Goal: Task Accomplishment & Management: Manage account settings

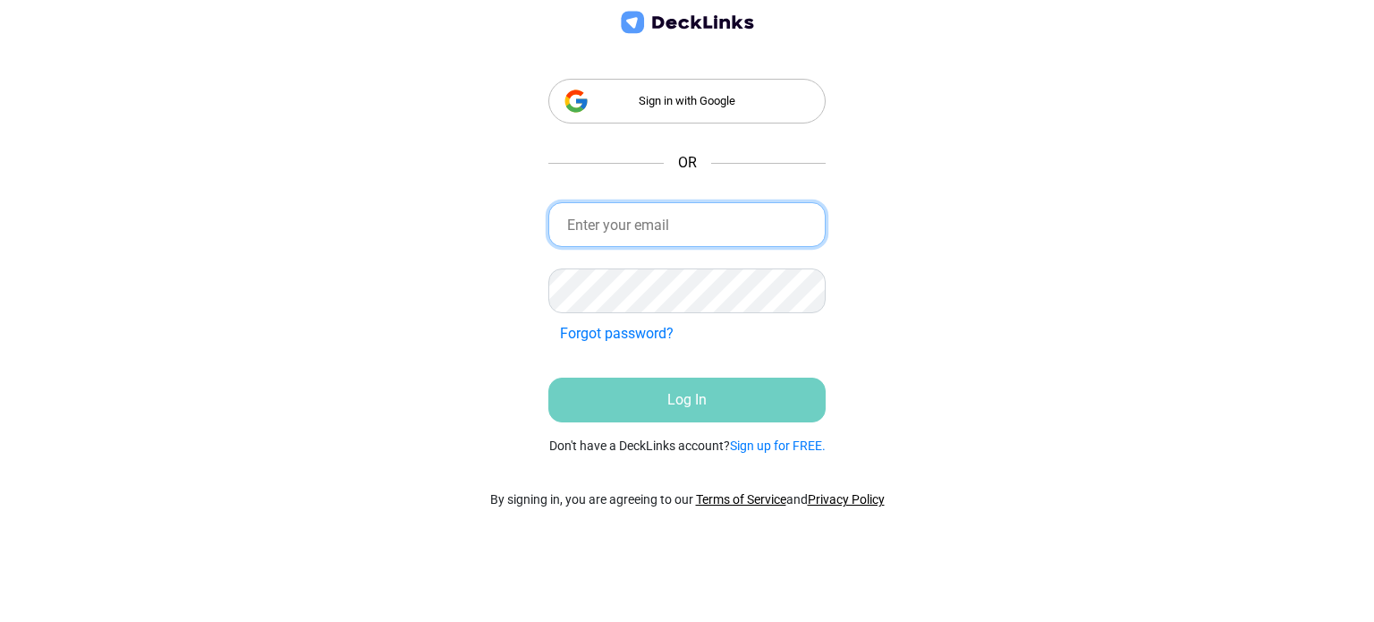
type input "[EMAIL_ADDRESS][DOMAIN_NAME]"
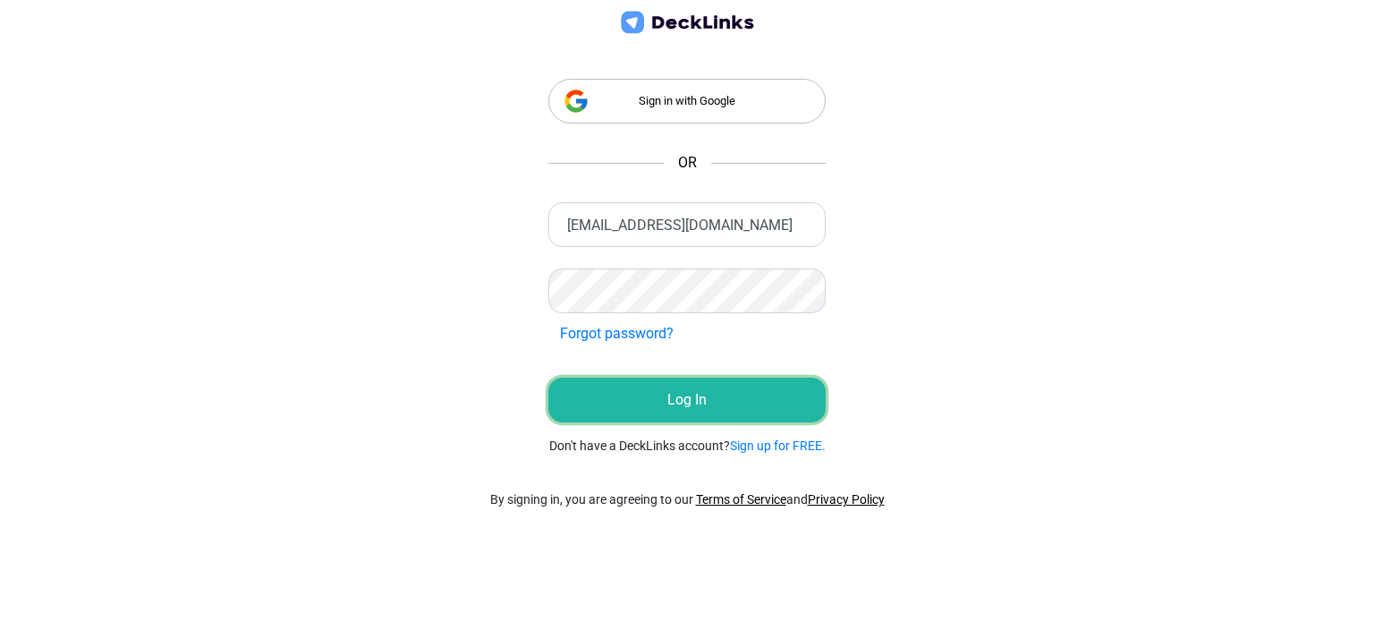
click at [658, 393] on button "Log In" at bounding box center [686, 400] width 277 height 45
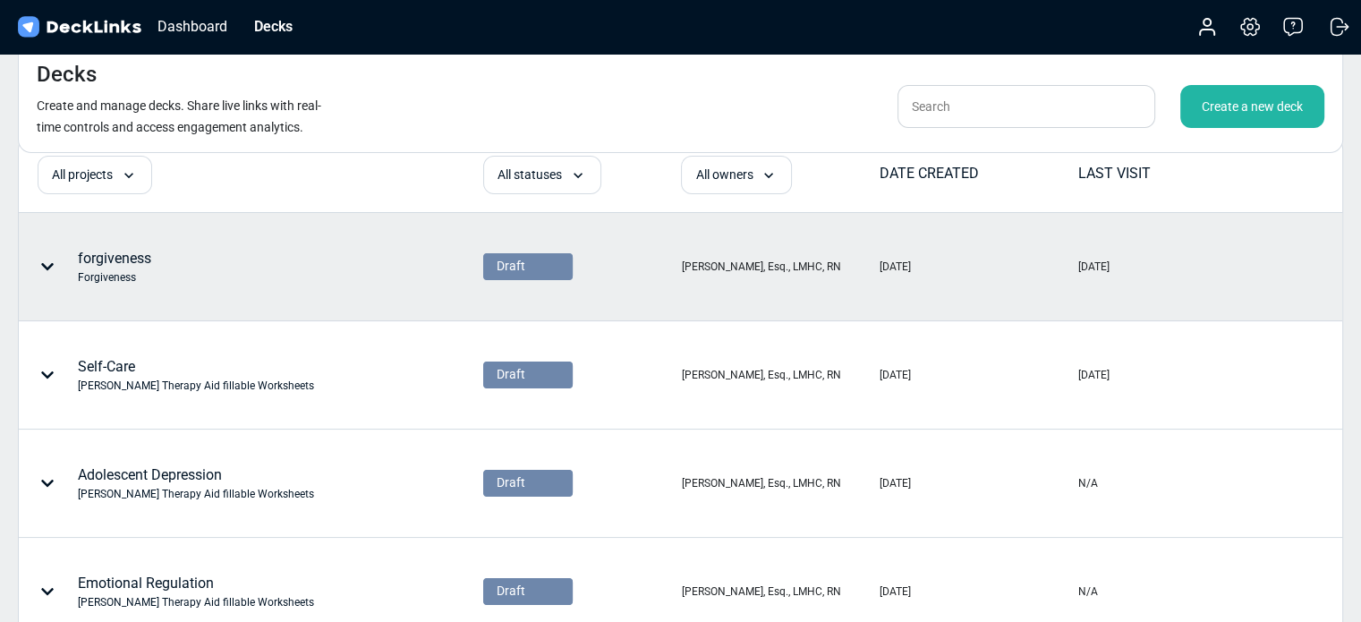
scroll to position [39, 0]
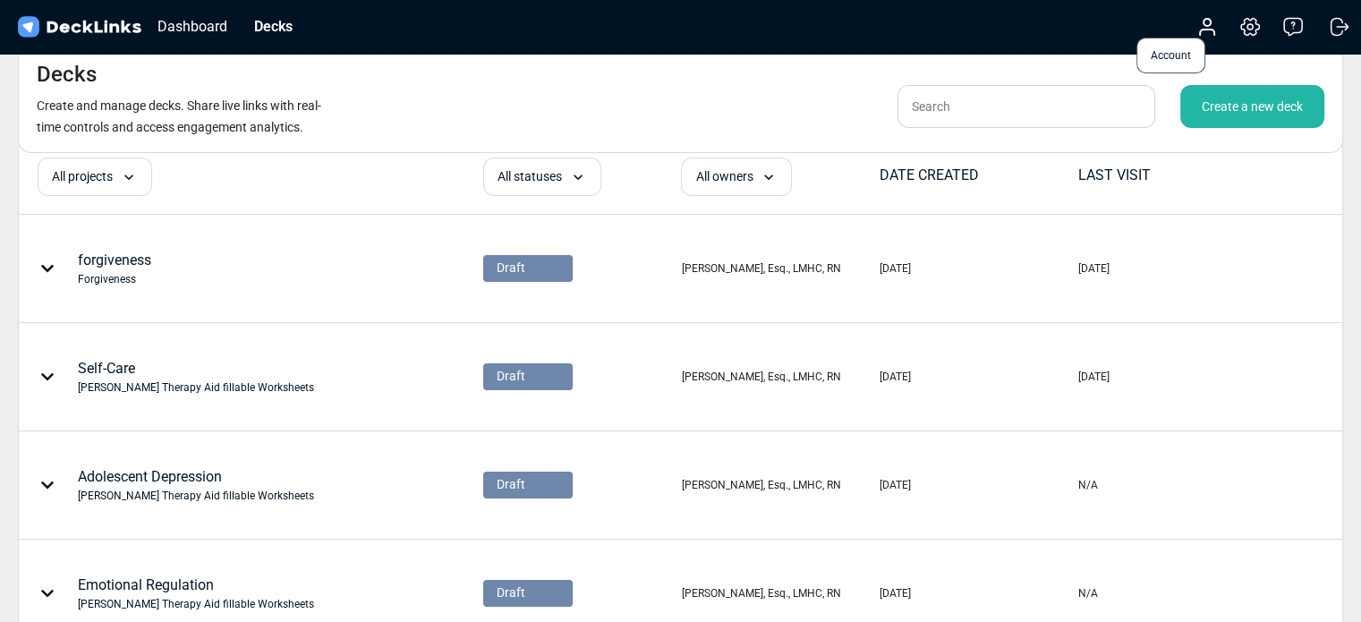
click at [1210, 28] on icon at bounding box center [1206, 26] width 21 height 21
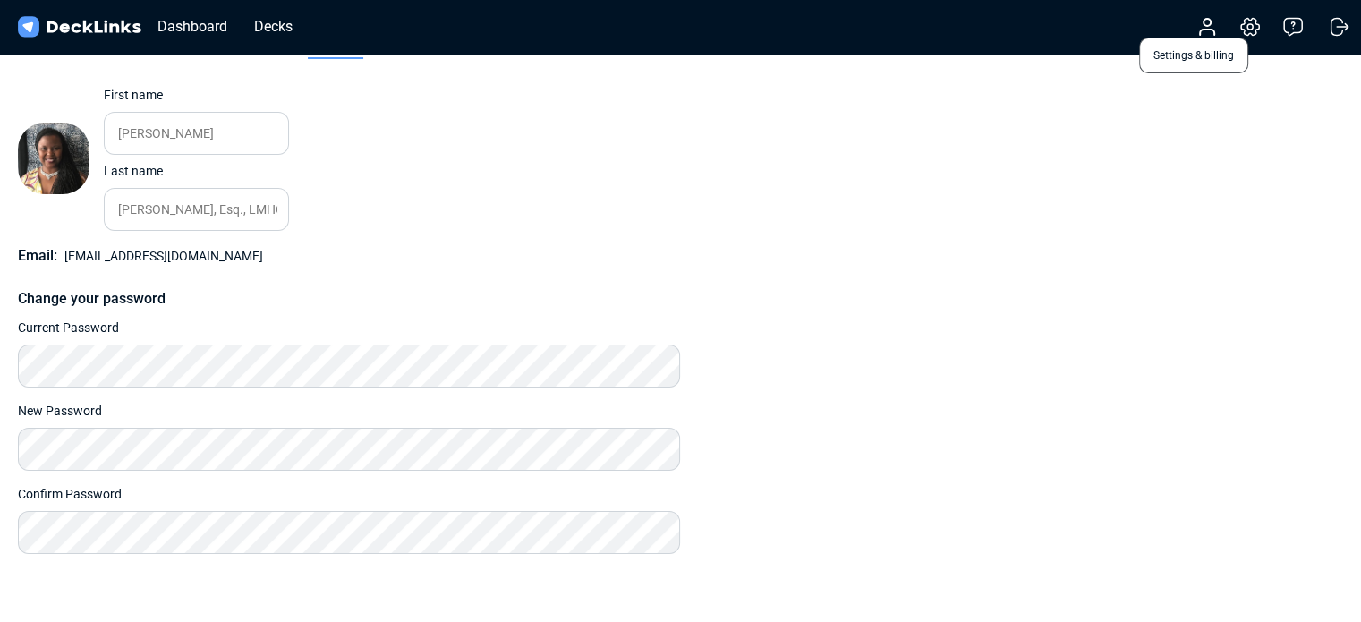
click at [1255, 26] on icon at bounding box center [1249, 26] width 21 height 21
click at [1247, 26] on icon at bounding box center [1249, 26] width 5 height 5
click at [1202, 32] on icon at bounding box center [1207, 32] width 14 height 5
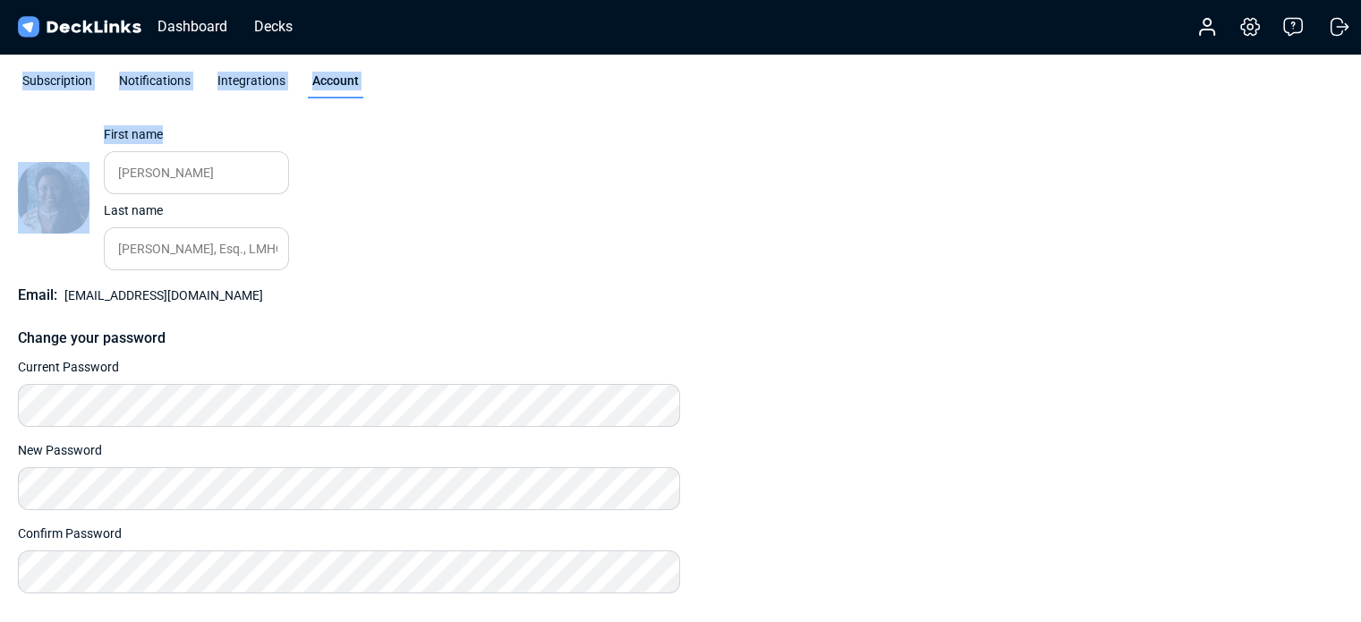
drag, startPoint x: 1338, startPoint y: 21, endPoint x: 1041, endPoint y: 164, distance: 329.3
click at [1041, 164] on div "Dashboard Decks Account Settings & billing Help Logout Subscription Notificatio…" at bounding box center [680, 371] width 1361 height 742
click at [1041, 164] on div "Change photo First name Jerica Please enter your first name. Last name Barber, …" at bounding box center [680, 359] width 1325 height 468
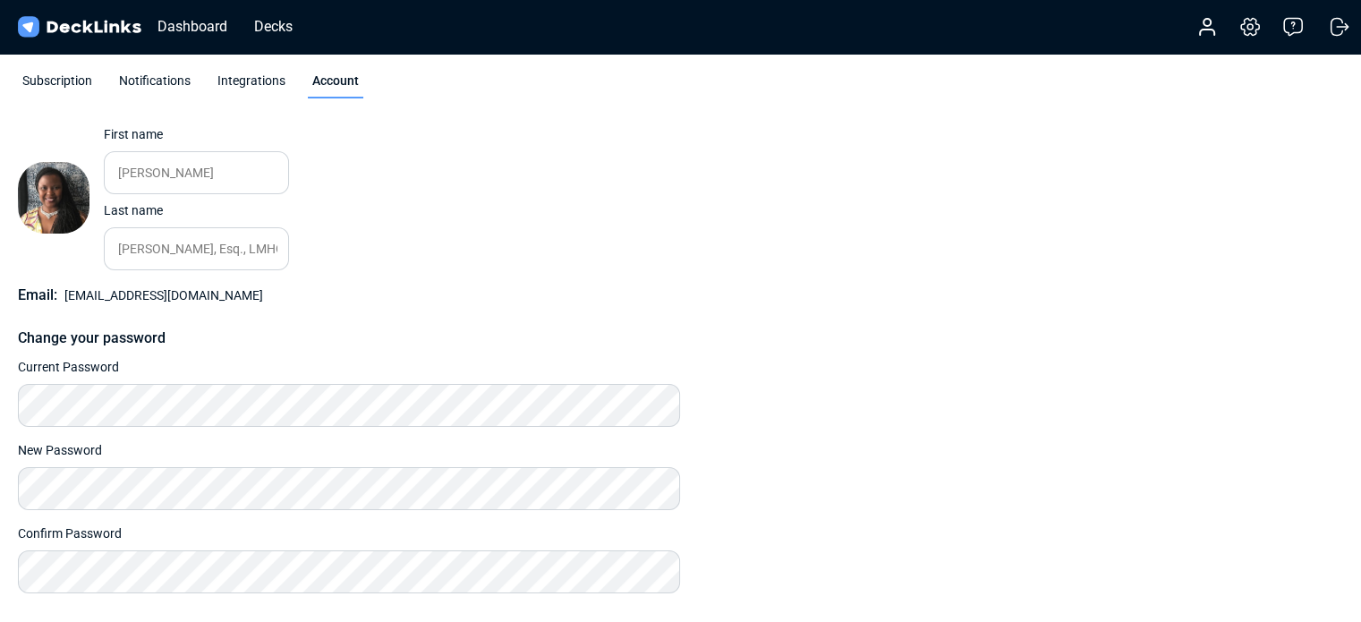
click at [247, 72] on div "Integrations" at bounding box center [251, 85] width 77 height 27
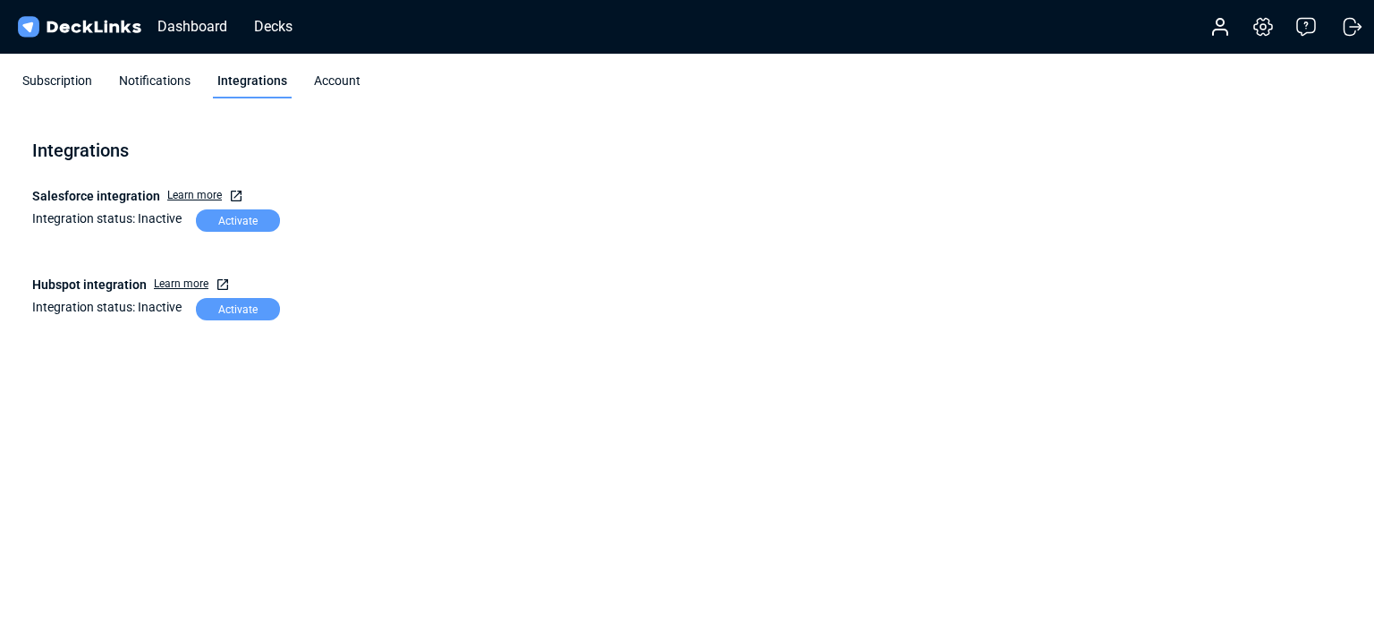
click at [141, 79] on div "Notifications" at bounding box center [155, 85] width 81 height 27
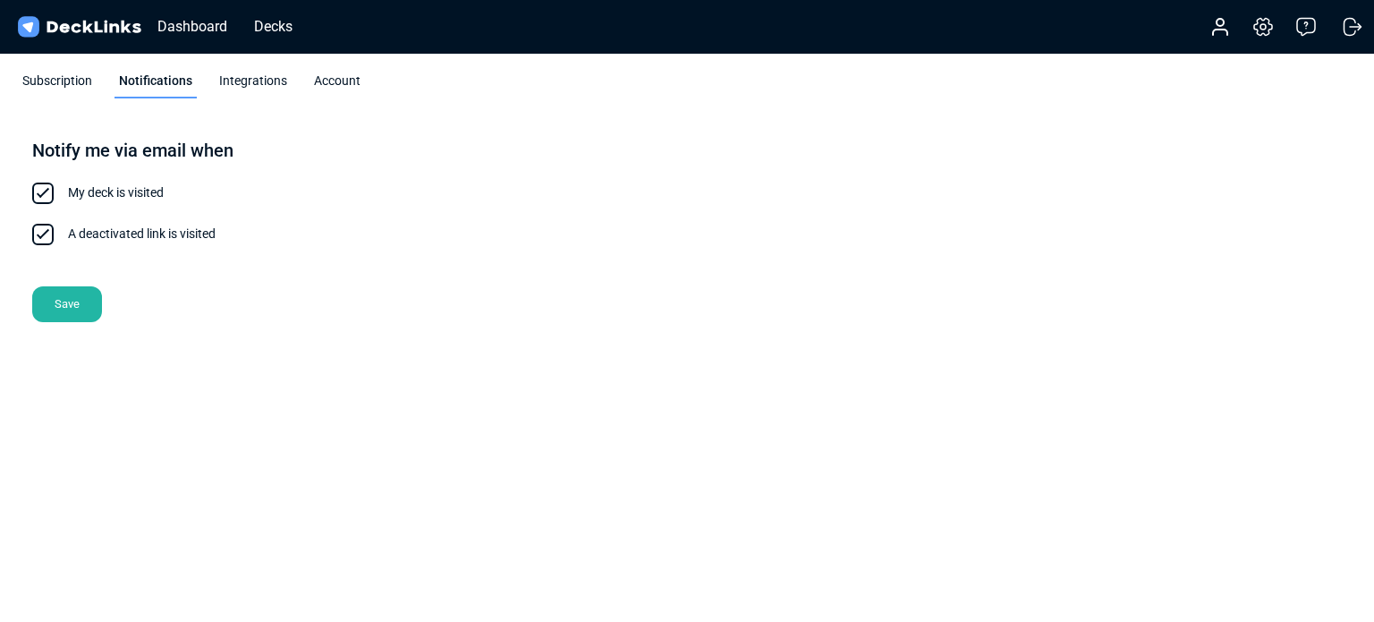
click at [47, 78] on div "Subscription" at bounding box center [57, 85] width 79 height 27
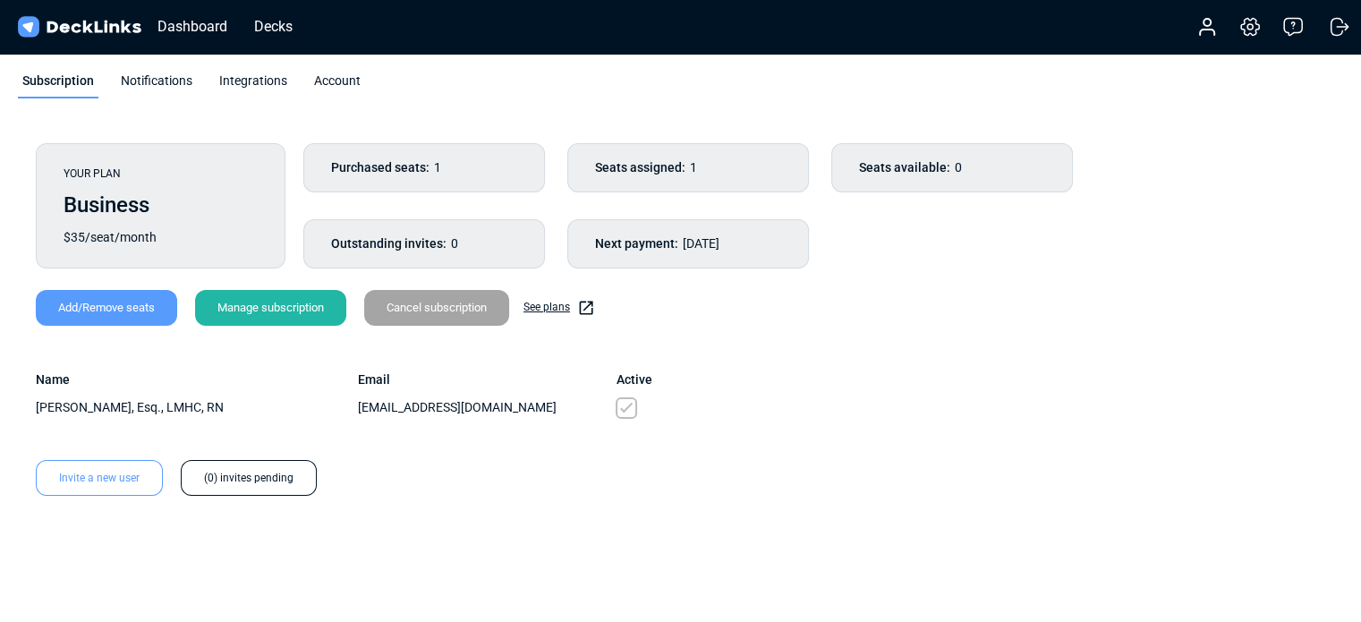
click at [143, 77] on div "Notifications" at bounding box center [156, 85] width 81 height 27
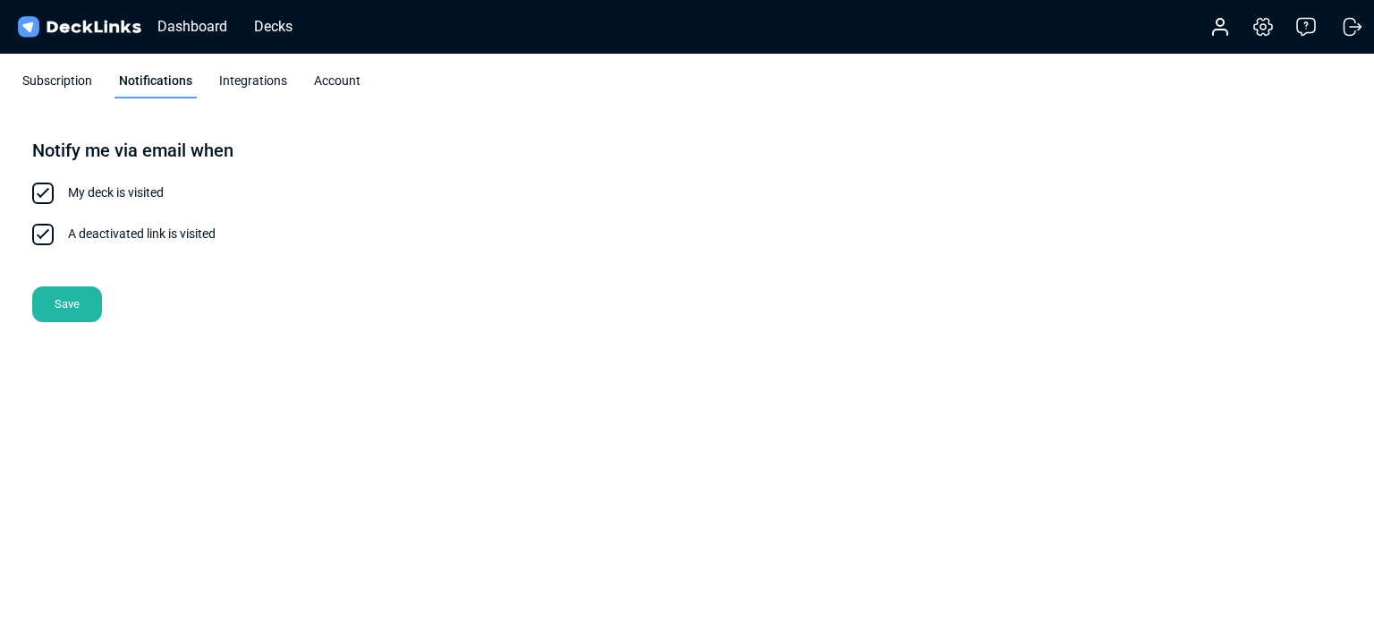
click at [241, 87] on div "Integrations" at bounding box center [253, 85] width 77 height 27
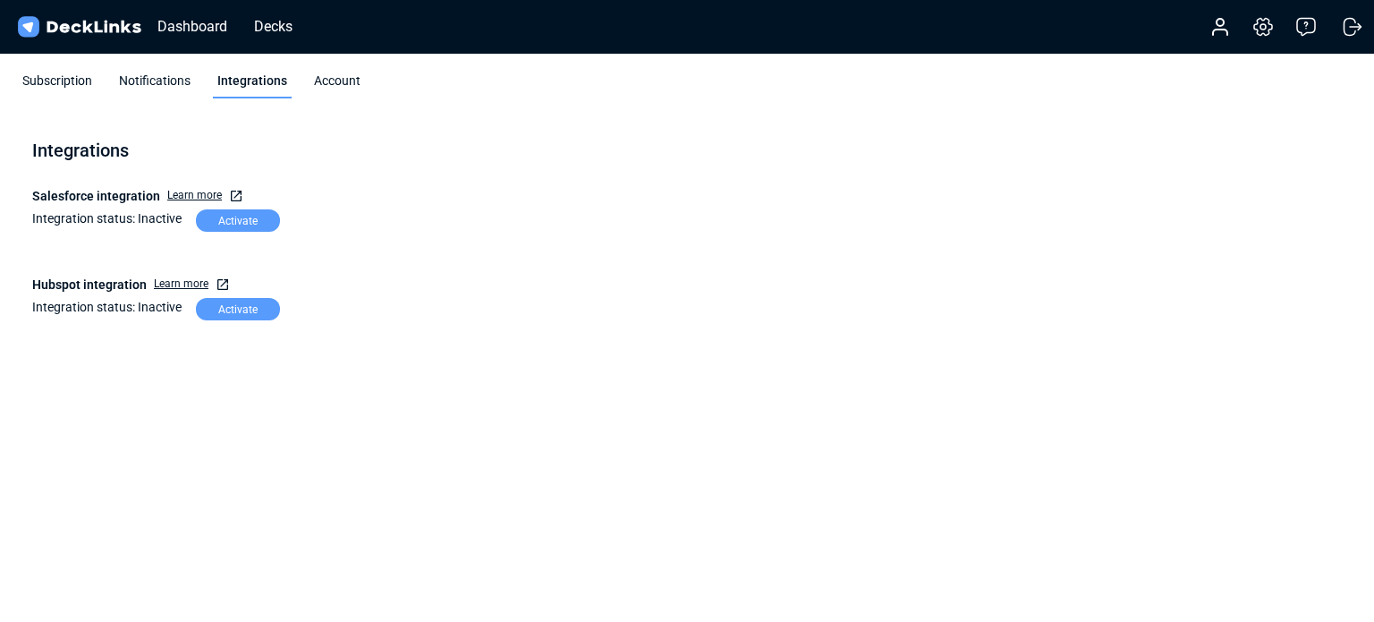
click at [322, 84] on div "Account" at bounding box center [337, 85] width 55 height 27
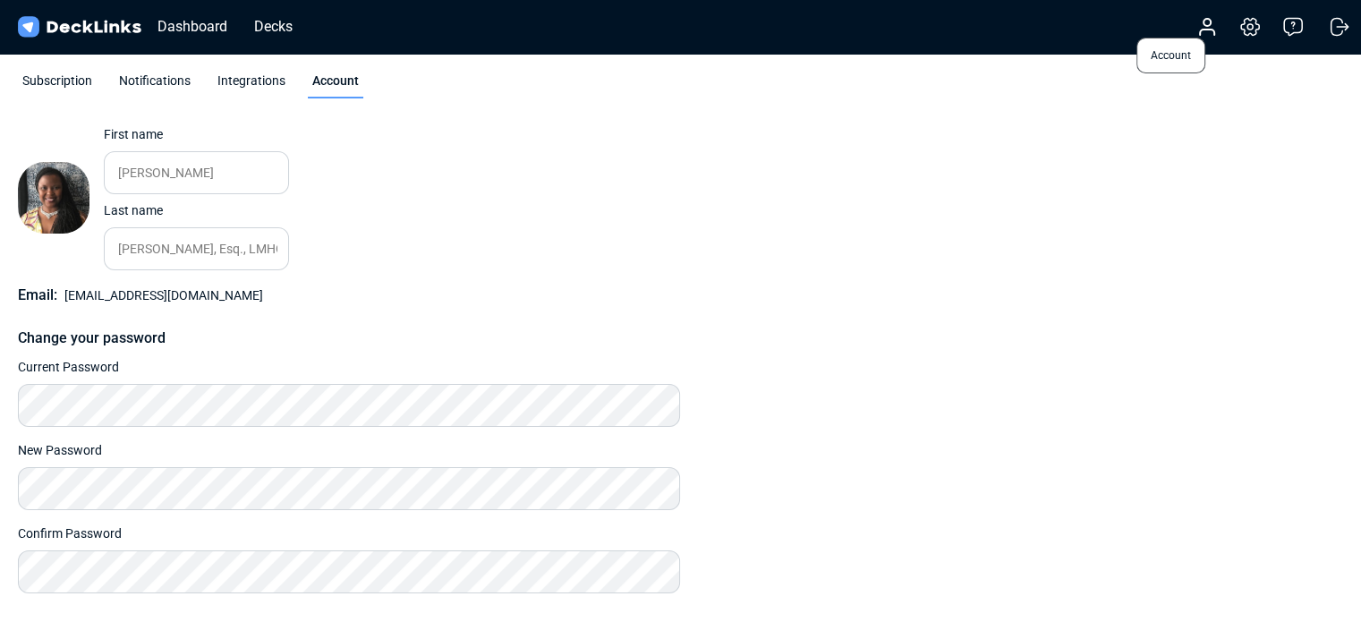
click at [1206, 20] on circle at bounding box center [1206, 22] width 7 height 7
click at [49, 82] on div "Subscription" at bounding box center [57, 85] width 79 height 27
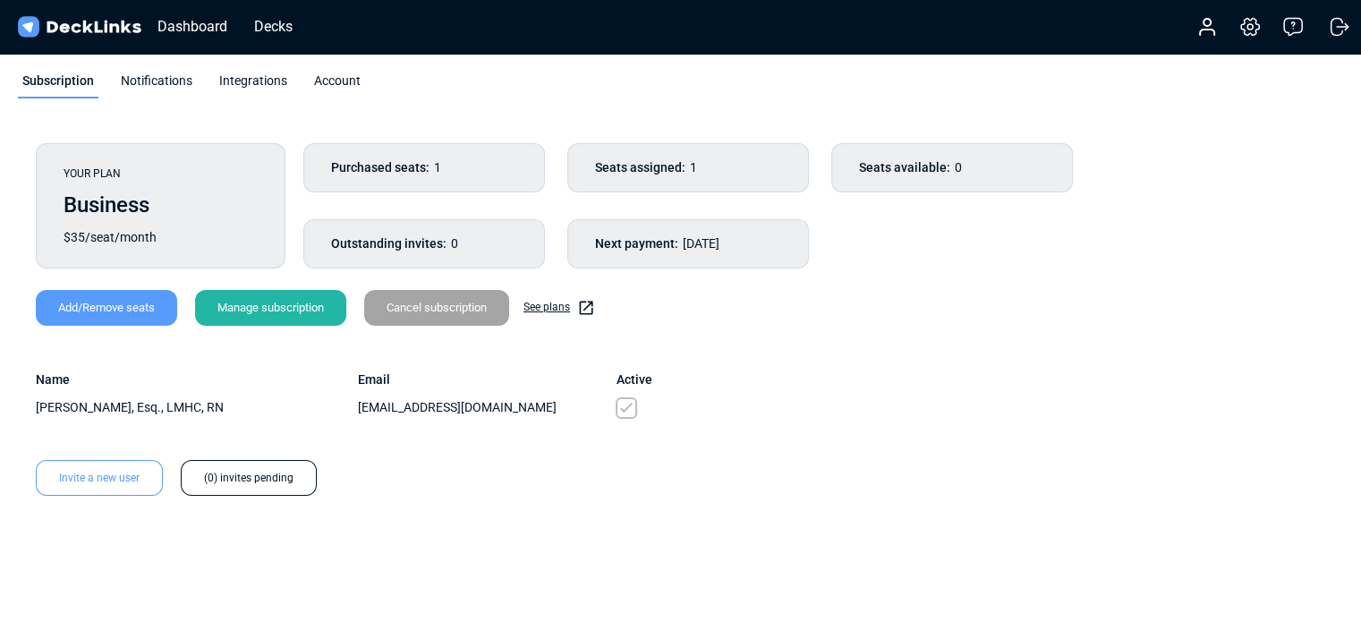
click at [334, 74] on div "Account" at bounding box center [337, 85] width 55 height 27
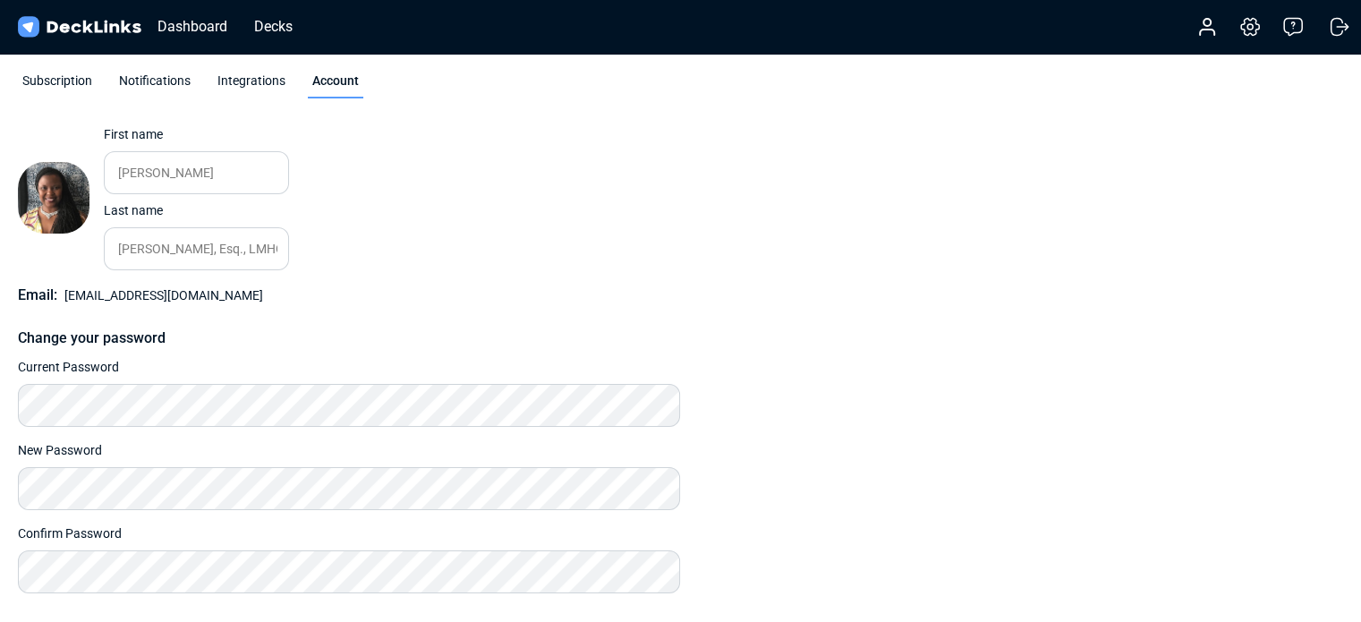
click at [237, 80] on div "Integrations" at bounding box center [251, 85] width 77 height 27
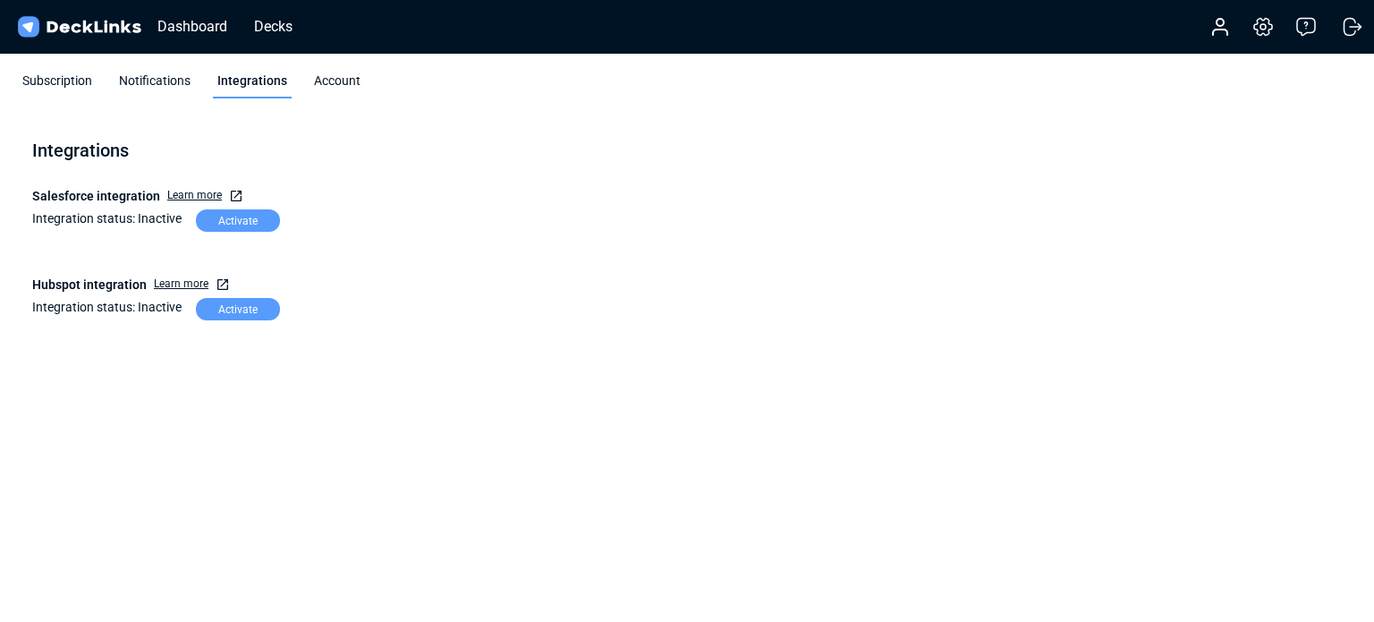
click at [151, 81] on div "Notifications" at bounding box center [155, 85] width 81 height 27
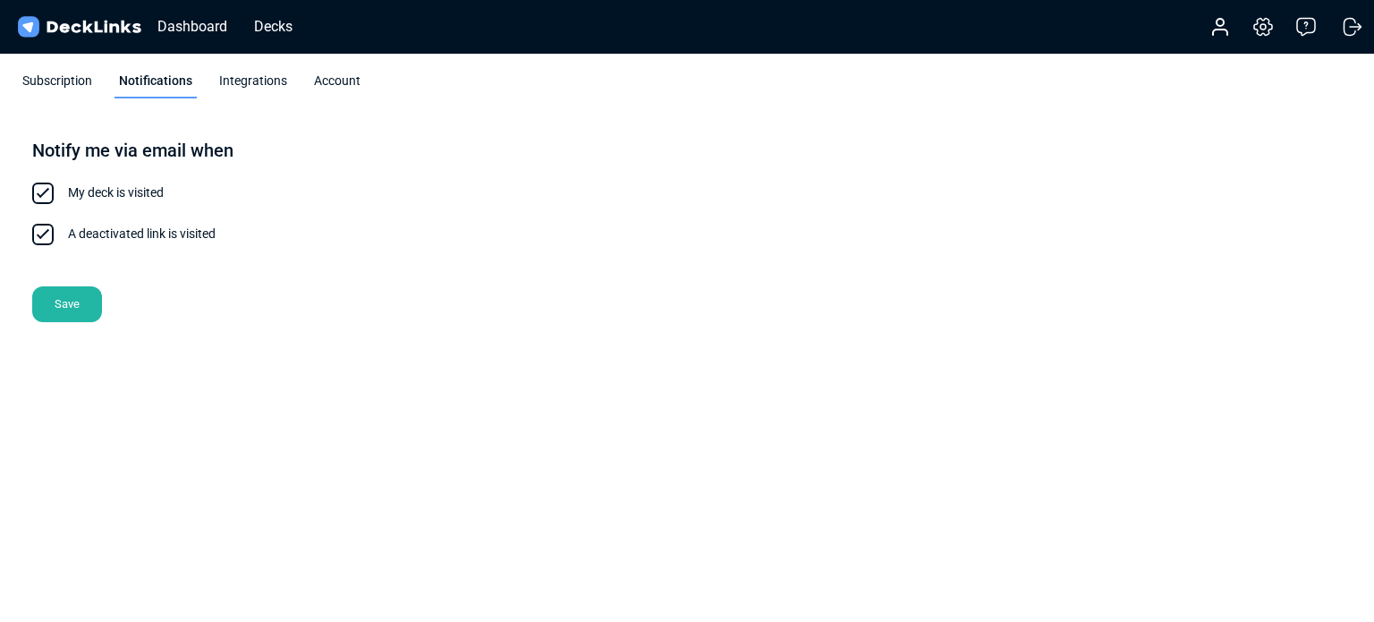
click at [69, 74] on div "Subscription" at bounding box center [57, 85] width 79 height 27
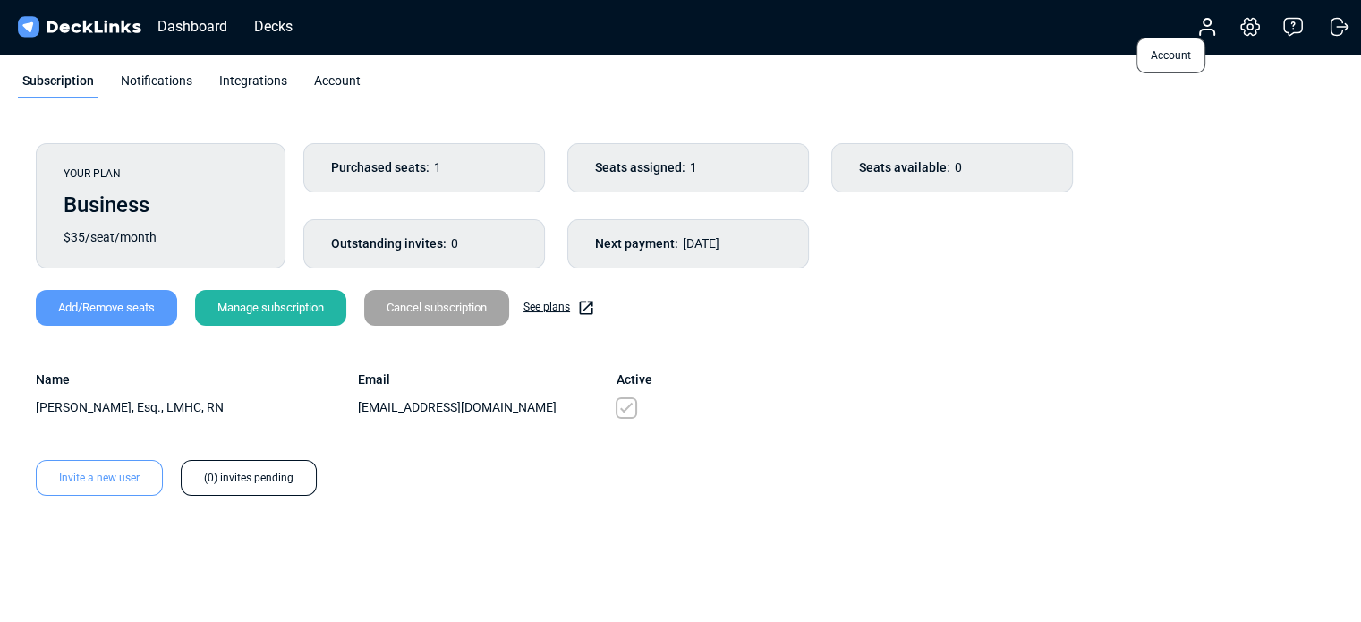
click at [1210, 24] on icon at bounding box center [1206, 26] width 21 height 21
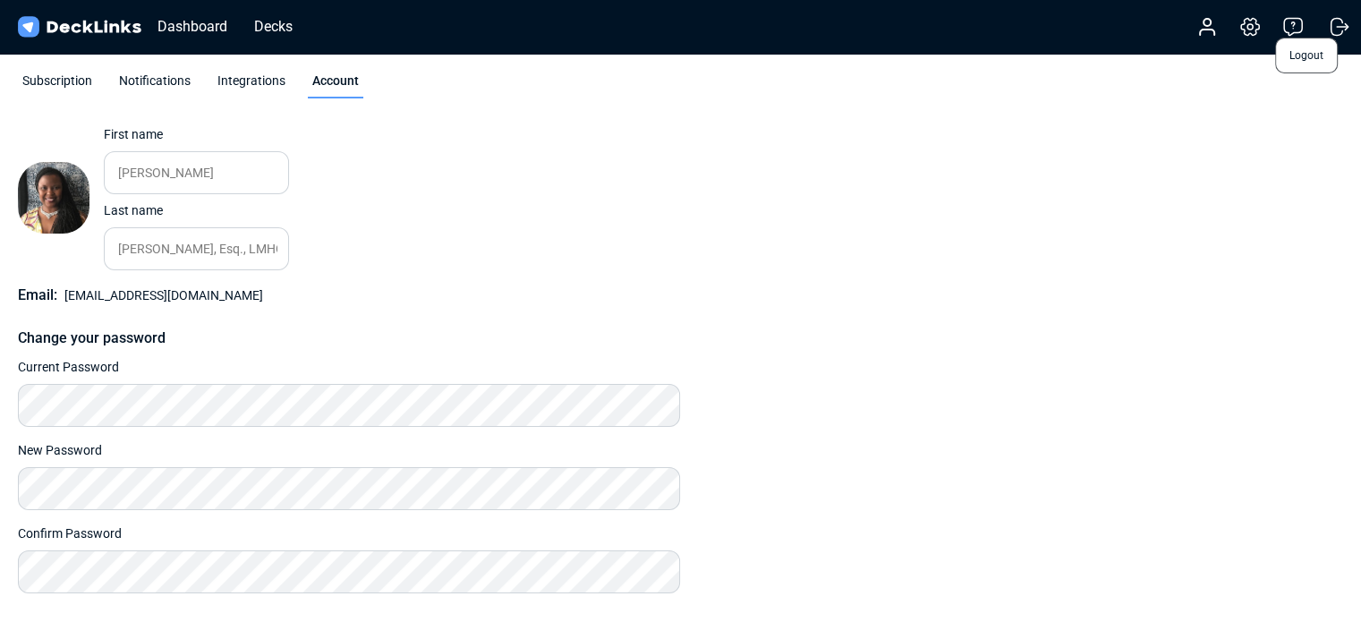
click at [1331, 28] on icon at bounding box center [1337, 26] width 12 height 17
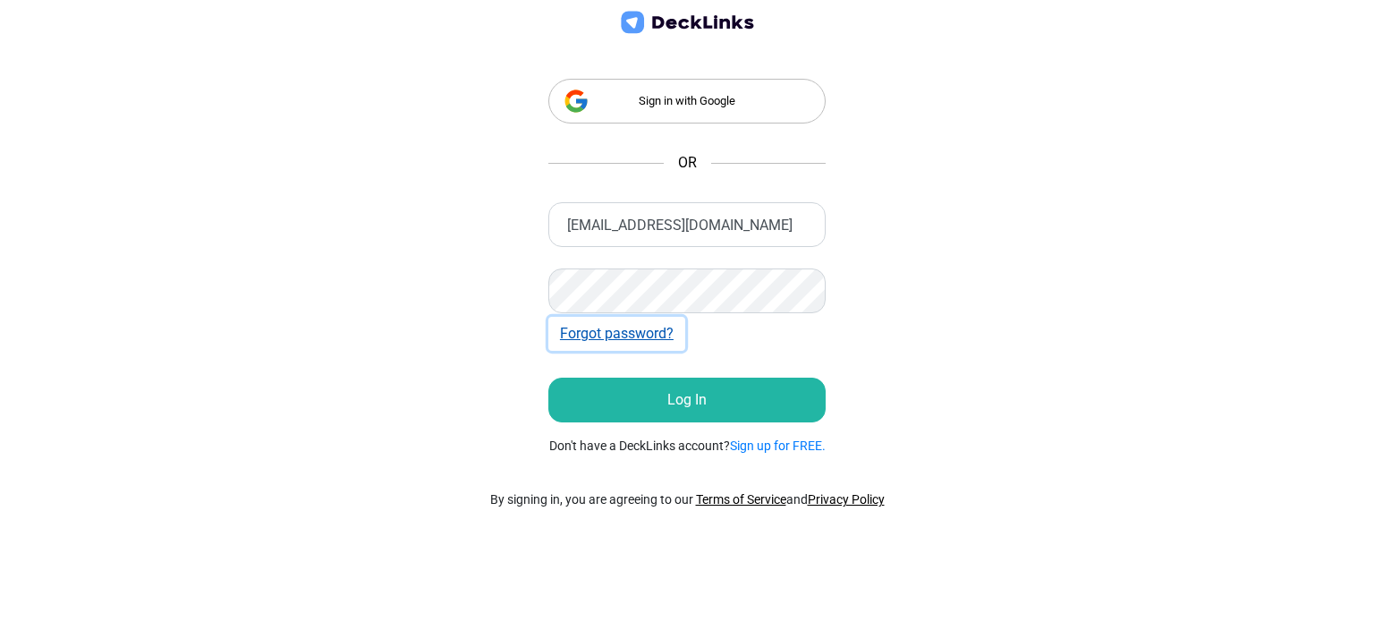
click at [605, 333] on button "Forgot password?" at bounding box center [616, 334] width 137 height 34
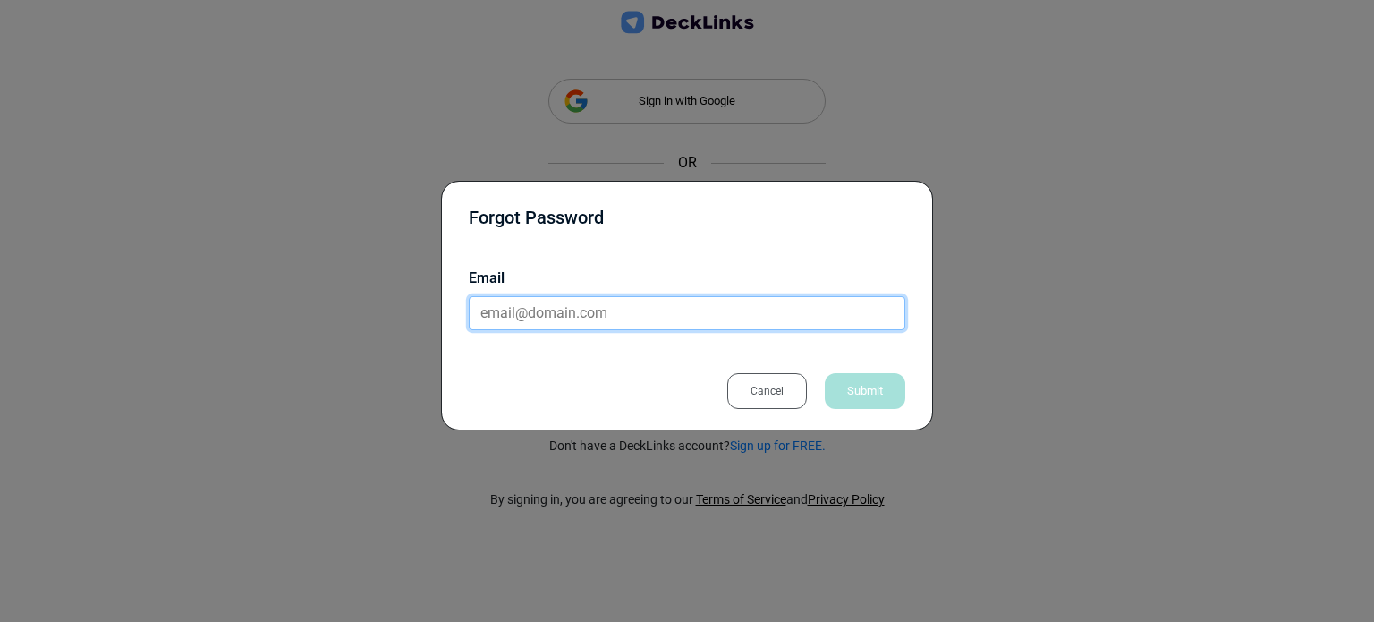
click at [501, 310] on input "email" at bounding box center [687, 313] width 437 height 34
type input "[EMAIL_ADDRESS][DOMAIN_NAME]"
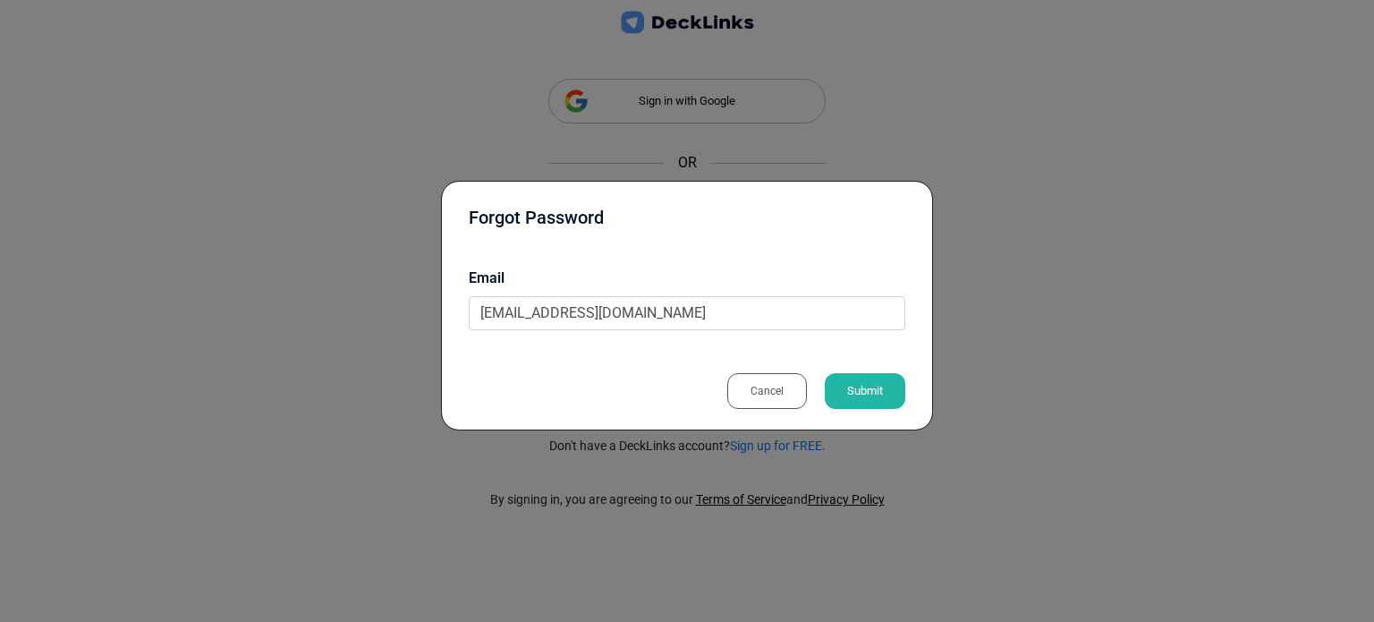
click at [874, 393] on div "Submit" at bounding box center [865, 391] width 81 height 36
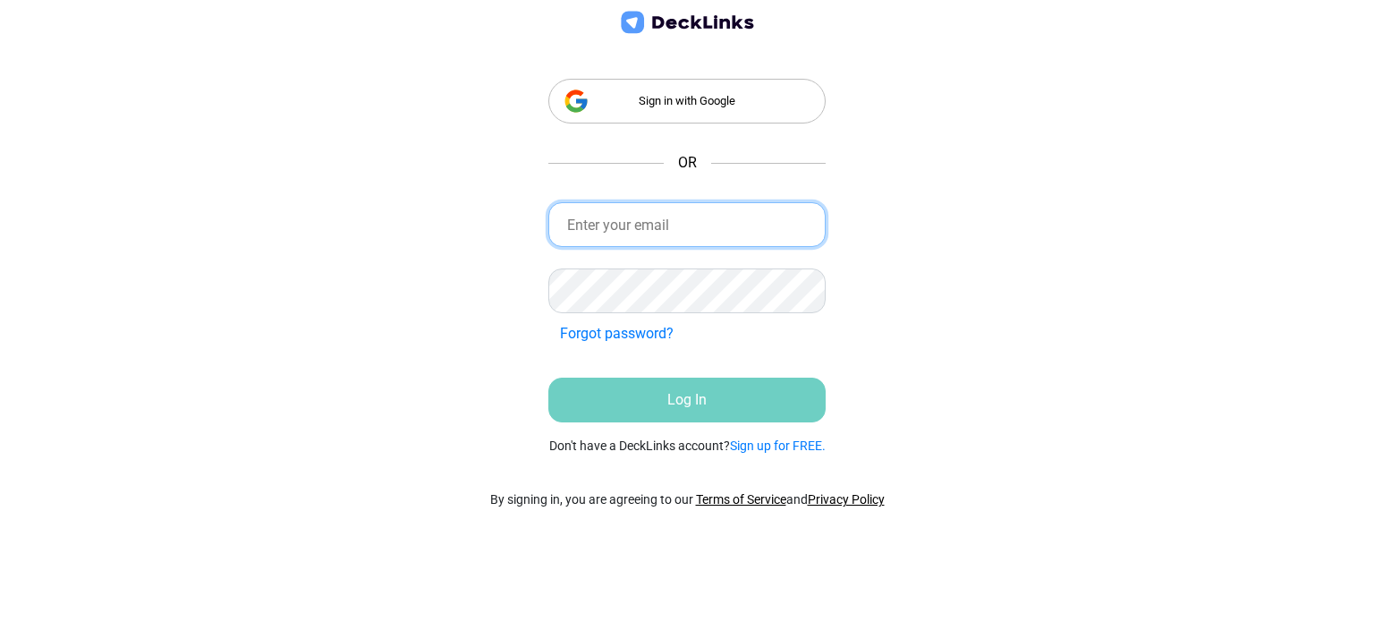
type input "[EMAIL_ADDRESS][DOMAIN_NAME]"
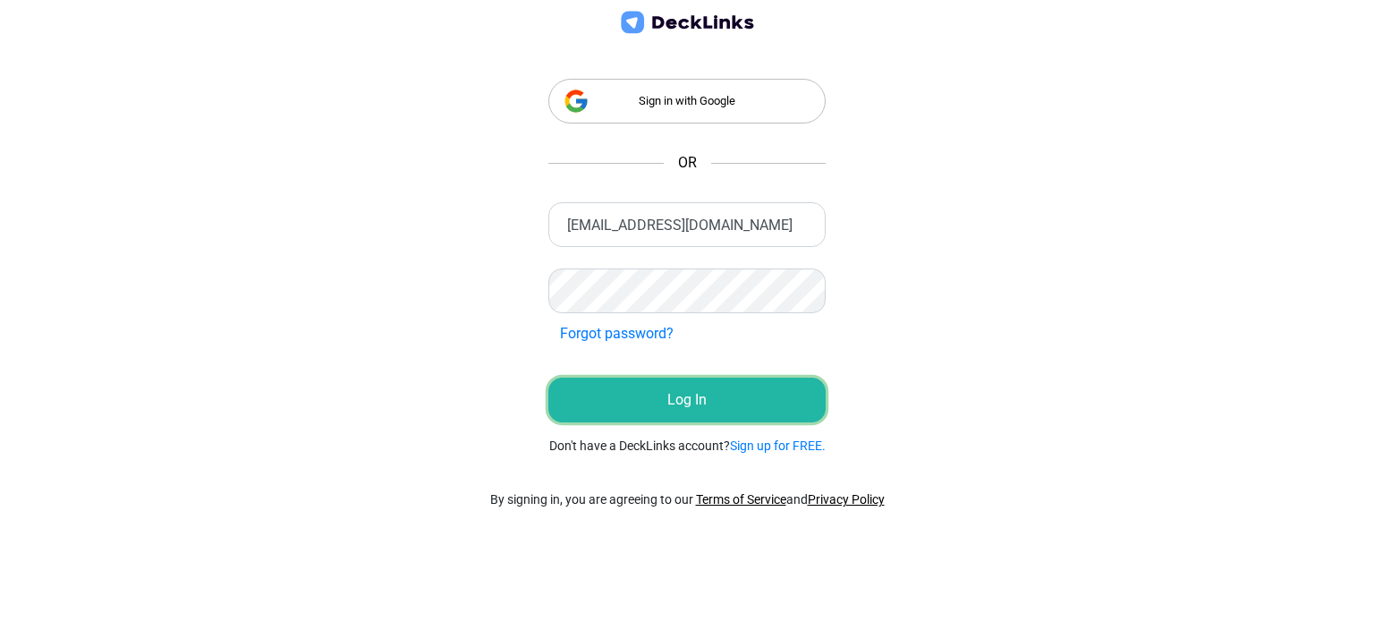
click at [666, 403] on button "Log In" at bounding box center [686, 400] width 277 height 45
